Goal: Information Seeking & Learning: Understand process/instructions

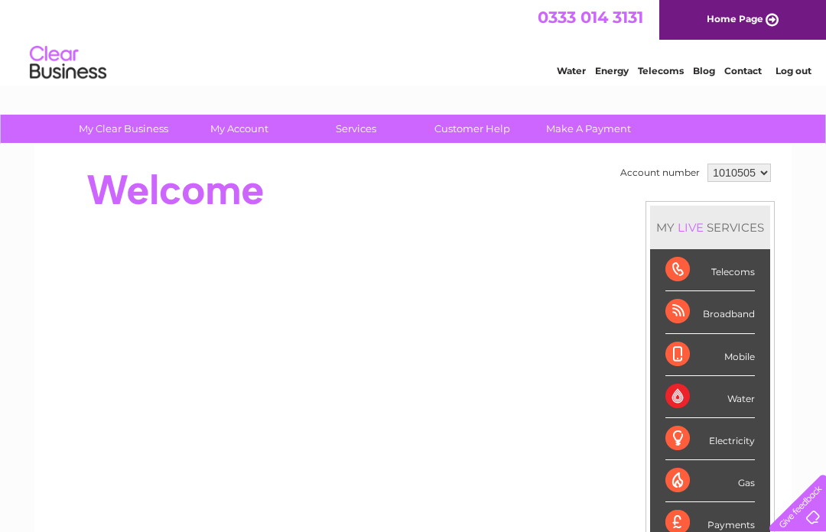
click at [487, 125] on link "Customer Help" at bounding box center [472, 129] width 126 height 28
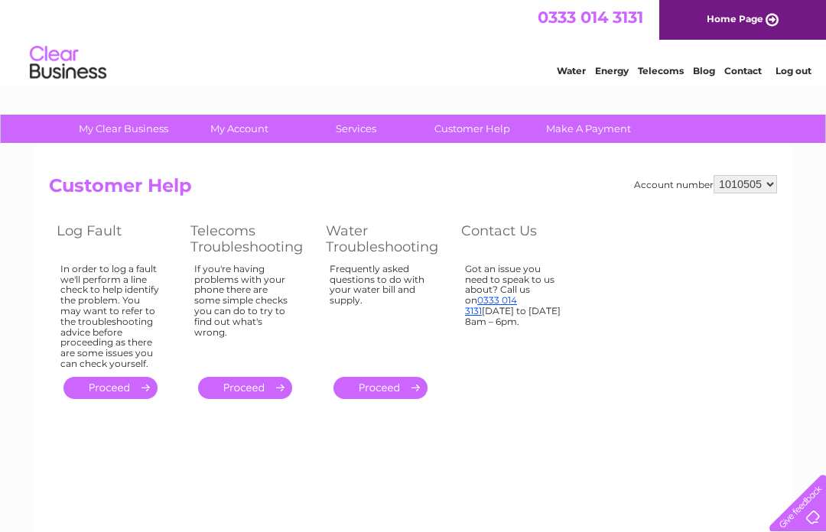
click at [256, 304] on div "If you're having problems with your phone there are some simple checks you can …" at bounding box center [244, 313] width 101 height 99
click at [271, 383] on link "." at bounding box center [245, 388] width 94 height 22
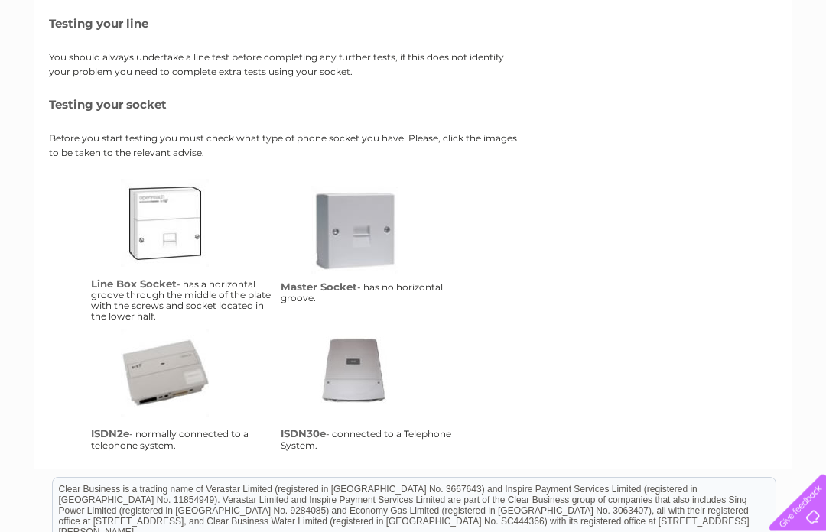
scroll to position [226, 0]
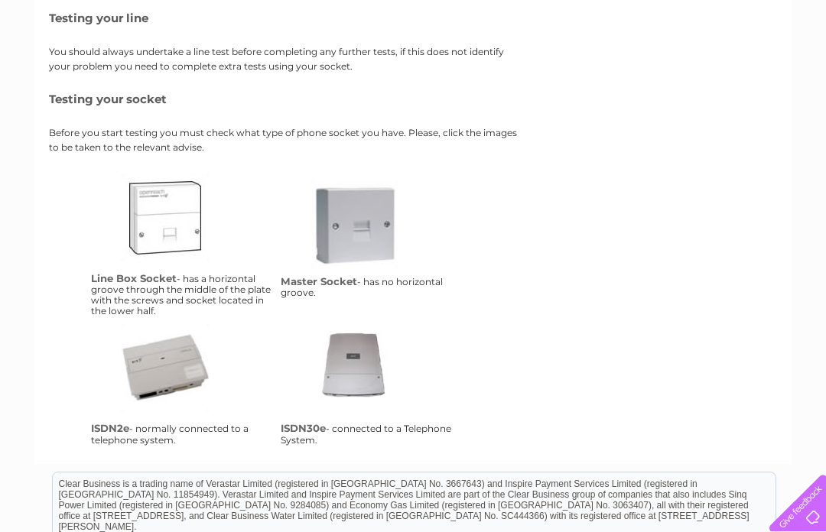
click at [166, 223] on link "lbs" at bounding box center [182, 235] width 122 height 122
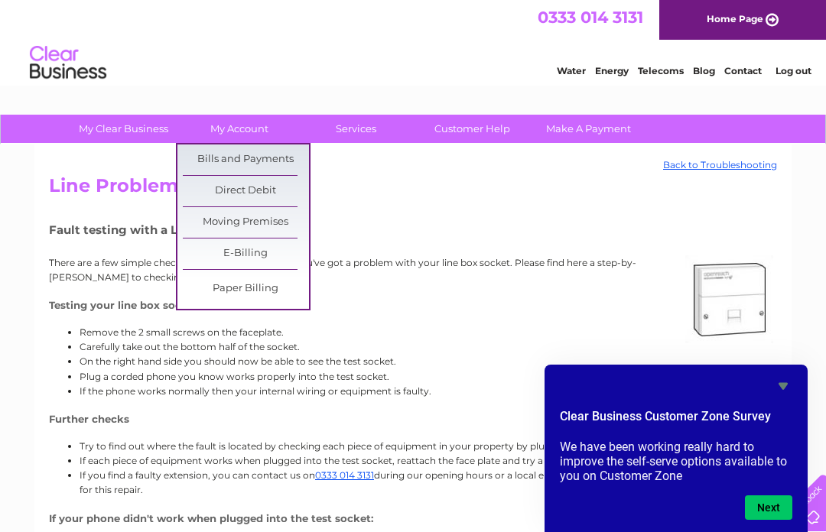
click at [226, 148] on link "Bills and Payments" at bounding box center [246, 160] width 126 height 31
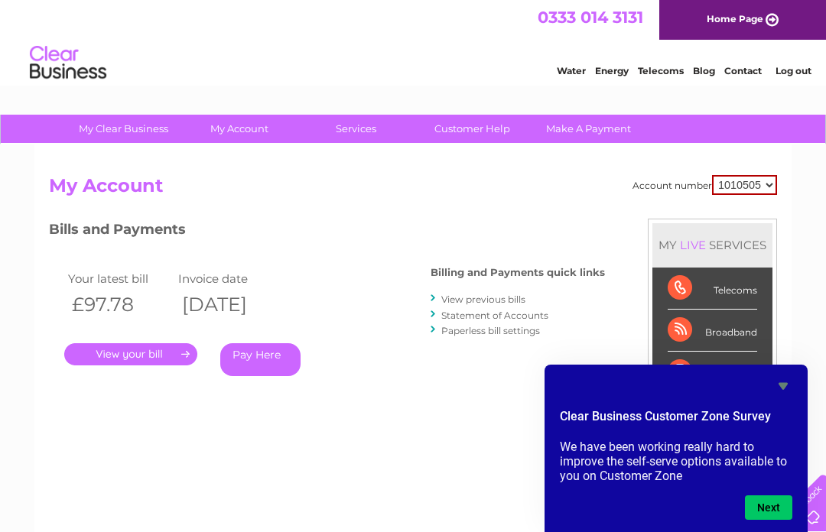
click at [298, 65] on div "Water Energy Telecoms Blog Contact Log out" at bounding box center [413, 65] width 826 height 50
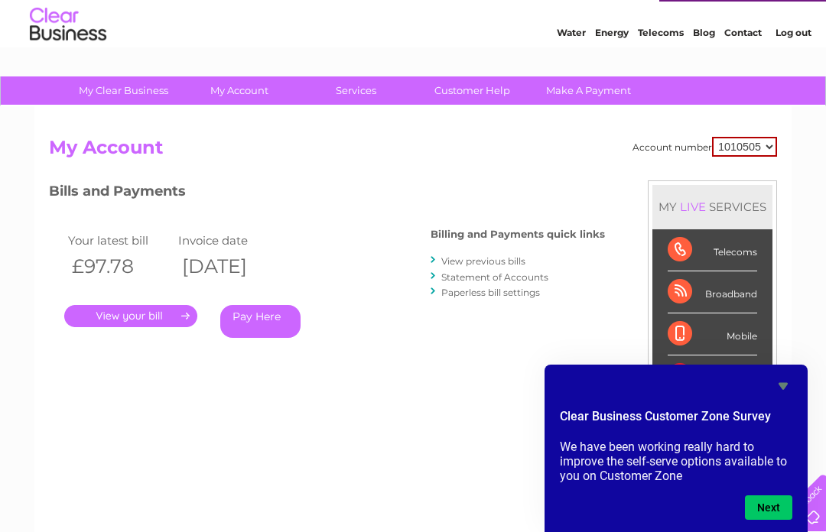
scroll to position [37, 0]
